Goal: Information Seeking & Learning: Learn about a topic

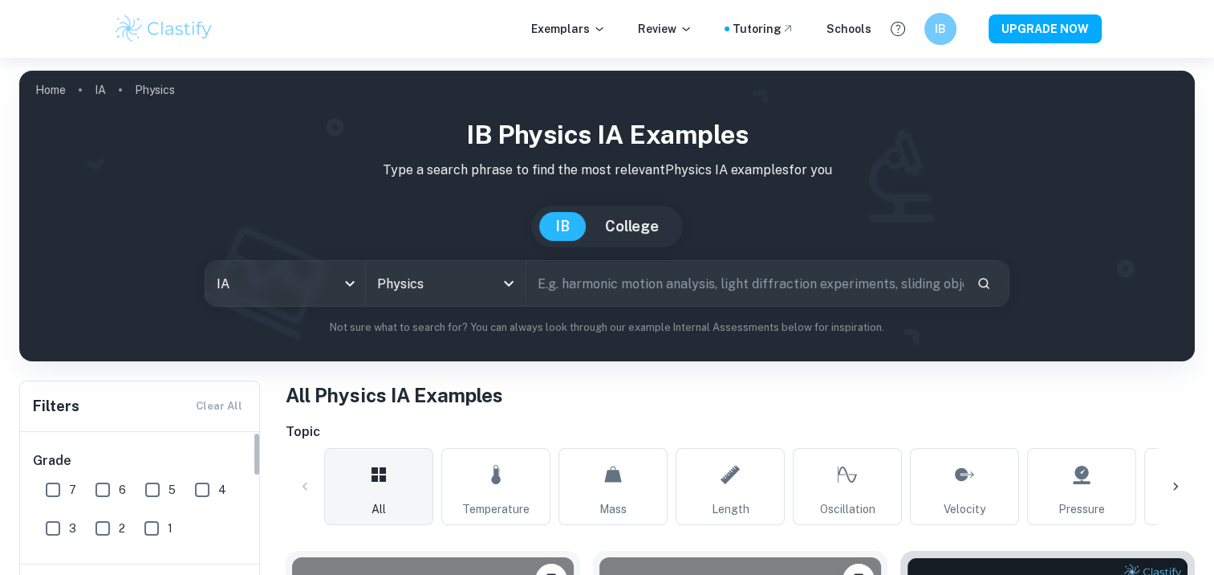
click at [49, 486] on input "7" at bounding box center [53, 489] width 32 height 32
checkbox input "true"
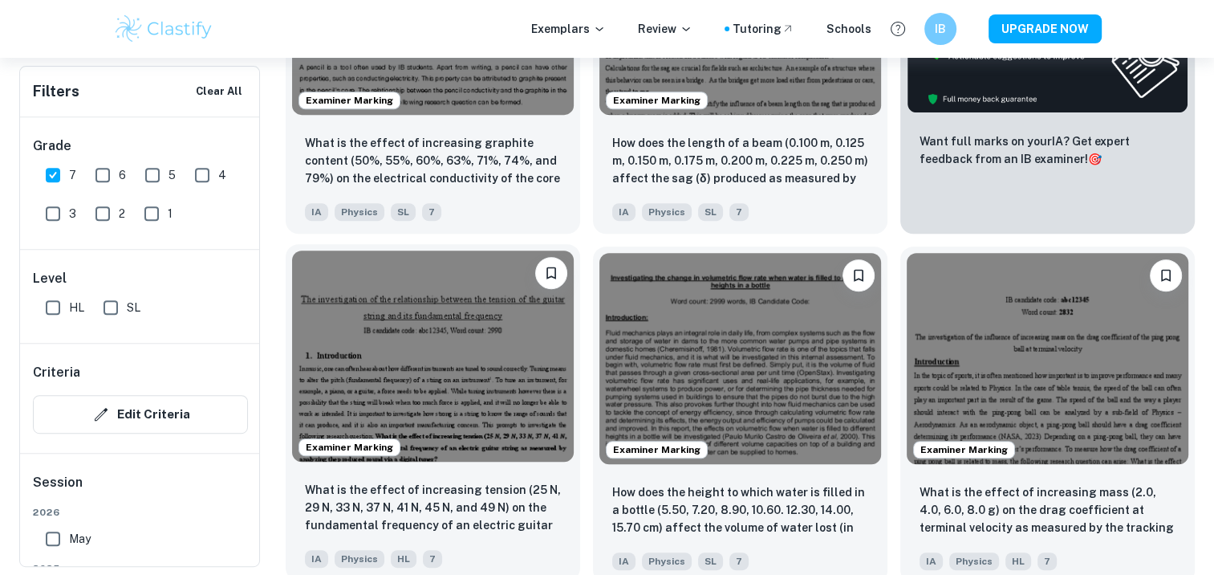
scroll to position [717, 0]
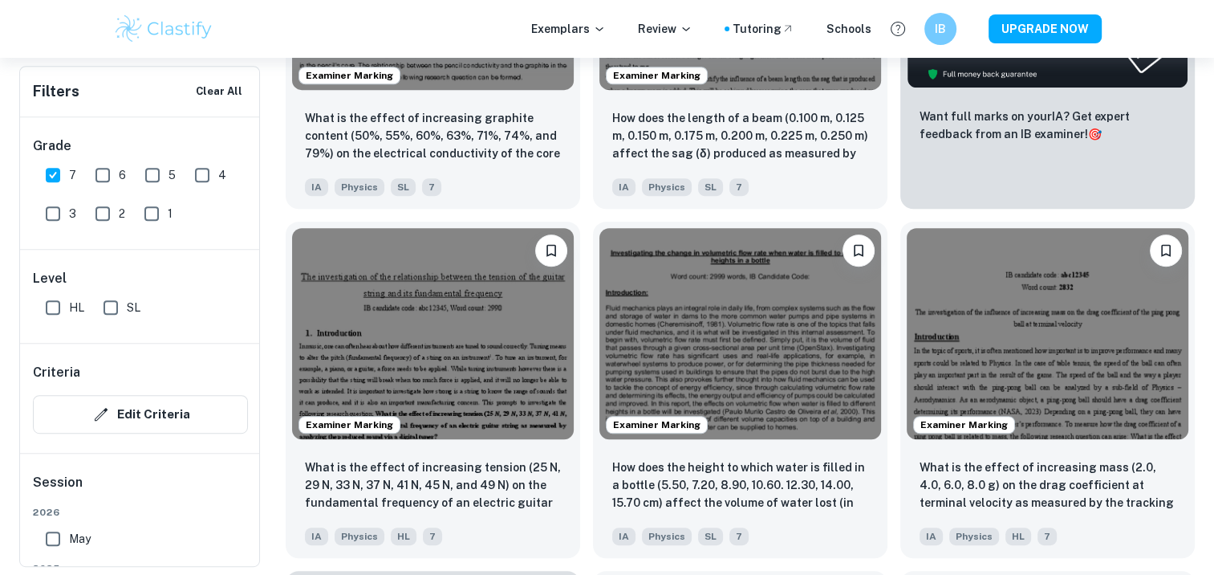
click at [51, 307] on input "HL" at bounding box center [53, 307] width 32 height 32
checkbox input "true"
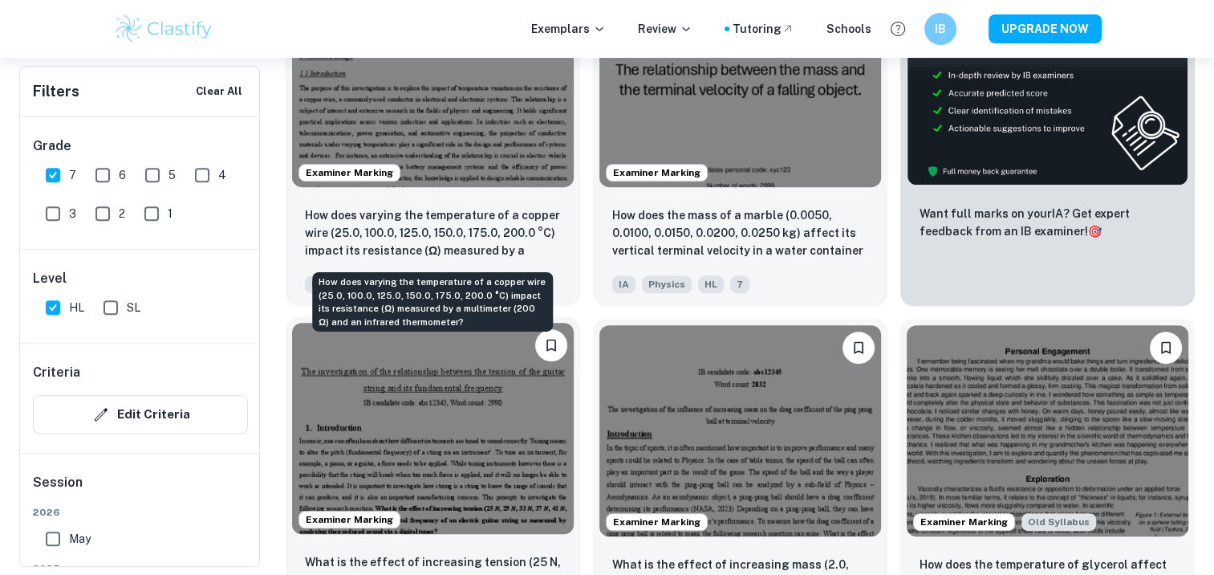
scroll to position [620, 0]
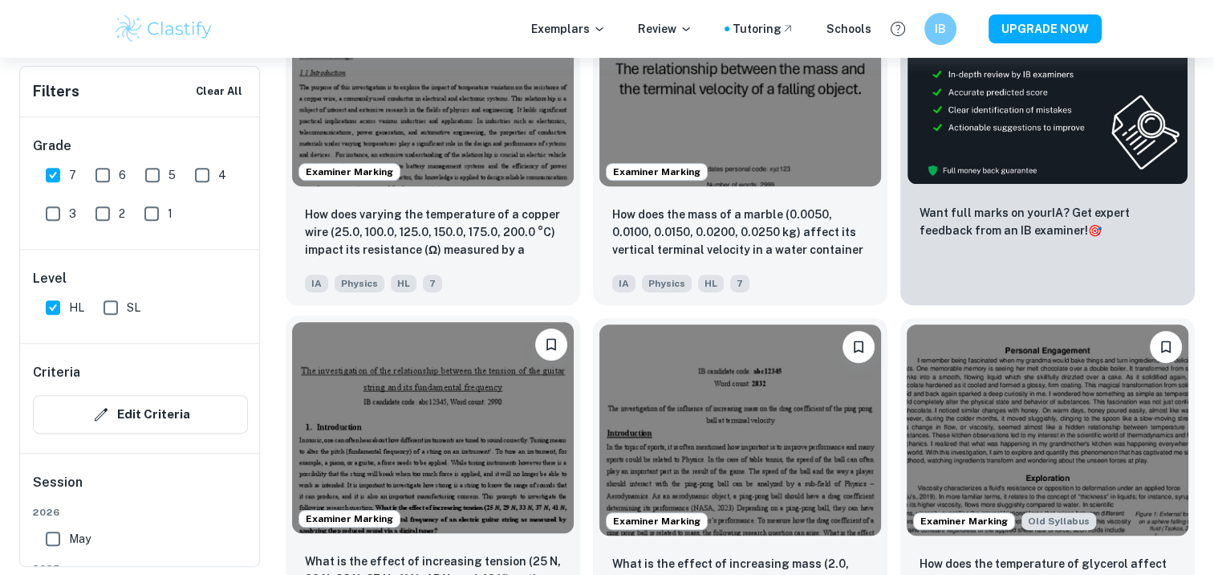
click at [395, 425] on img at bounding box center [433, 427] width 282 height 211
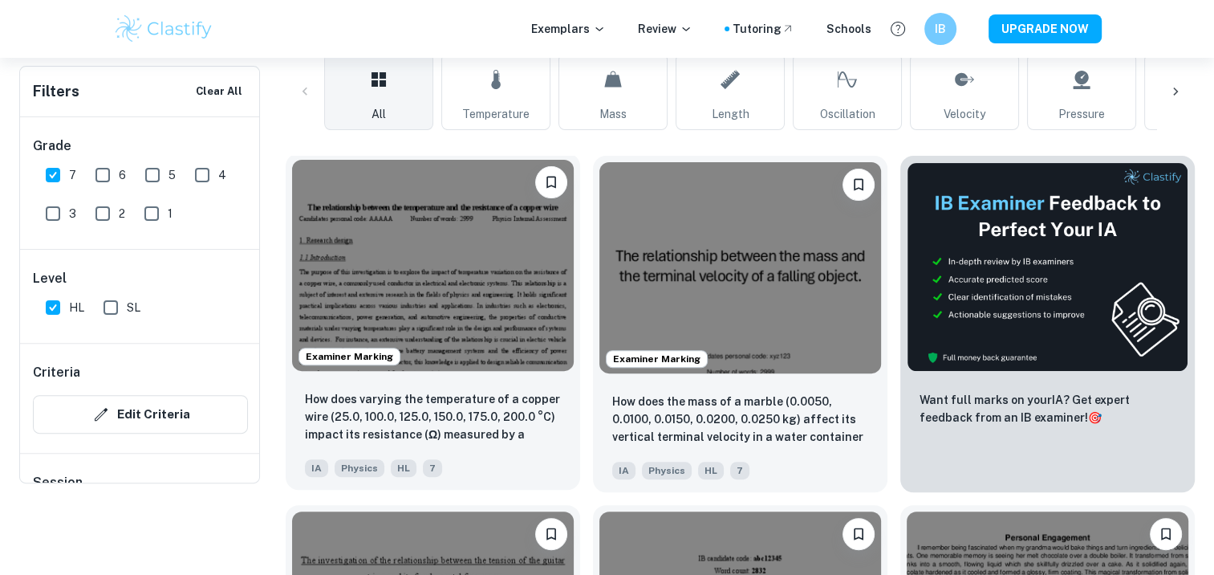
scroll to position [227, 0]
